Goal: Manage account settings

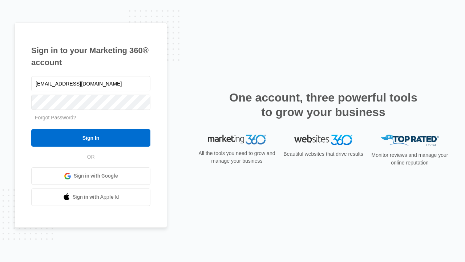
type input "[EMAIL_ADDRESS][DOMAIN_NAME]"
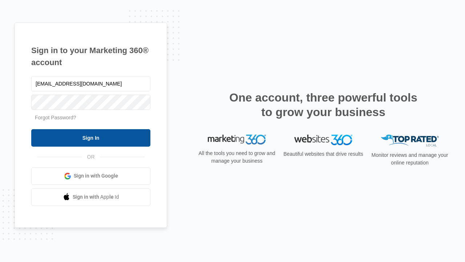
click at [91, 137] on input "Sign In" at bounding box center [90, 137] width 119 height 17
